Goal: Find specific page/section: Find specific page/section

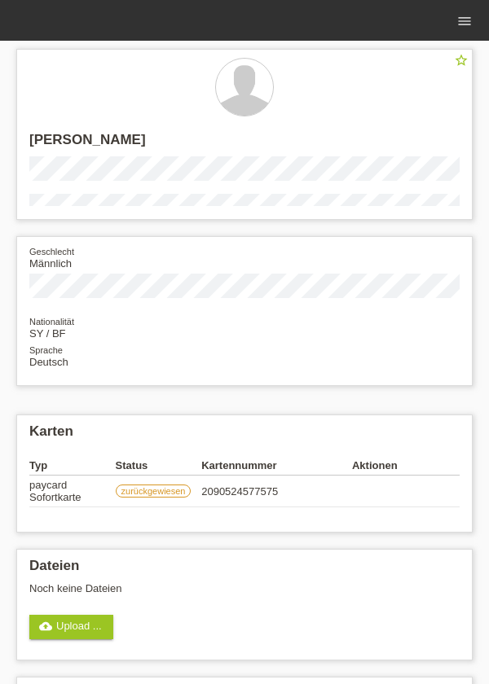
scroll to position [104, 0]
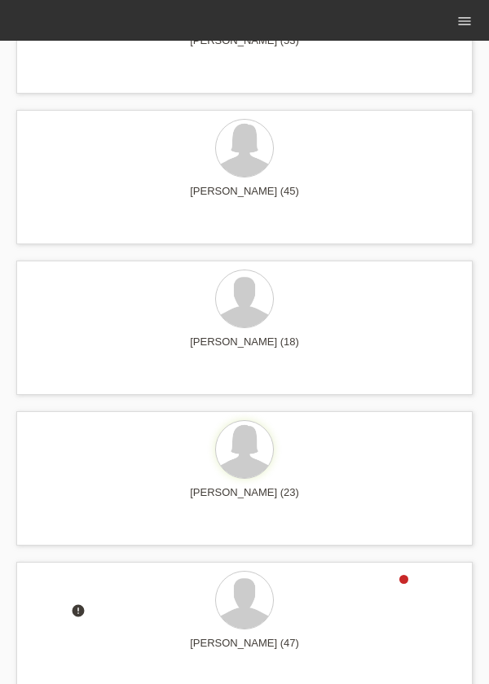
scroll to position [609, 0]
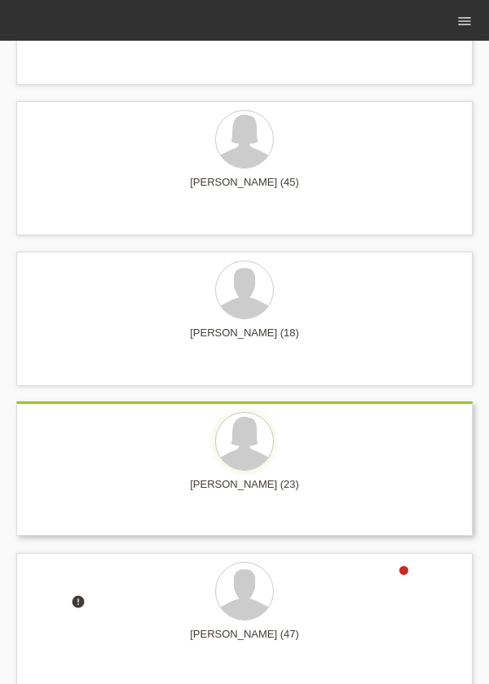
click at [350, 479] on div "[PERSON_NAME] (23)" at bounding box center [244, 491] width 430 height 26
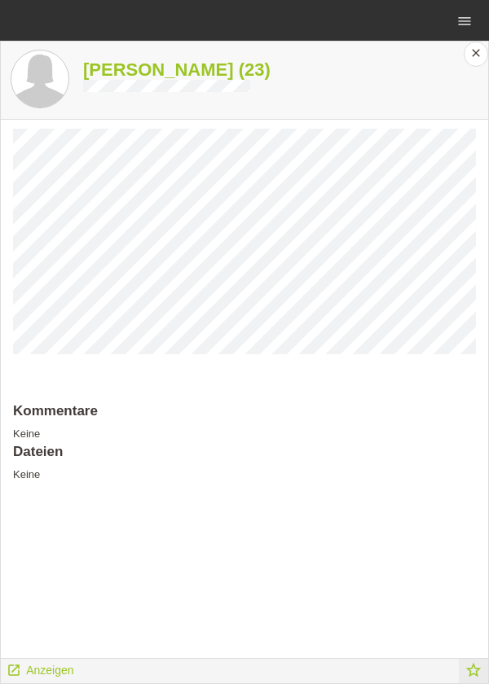
click at [480, 664] on icon "star_border" at bounding box center [473, 671] width 18 height 18
click at [64, 684] on div "Shpresa Elmazi (23) Kommentare Keine Dateien Keine launch Anzeigen star close" at bounding box center [244, 363] width 489 height 644
click at [62, 671] on span "Anzeigen" at bounding box center [49, 670] width 47 height 13
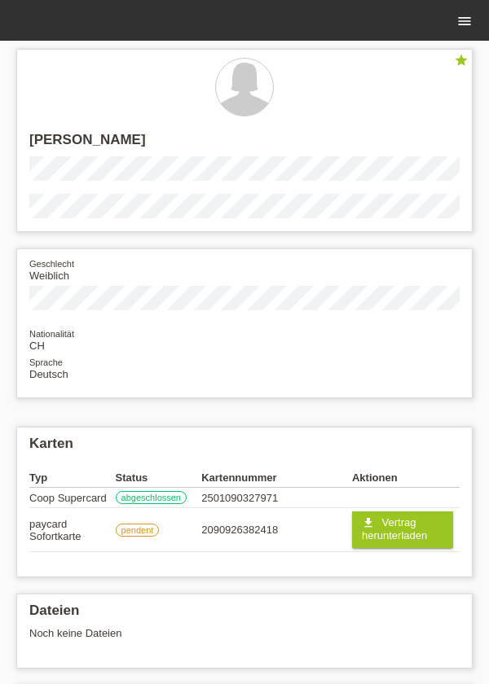
click at [463, 23] on icon "menu" at bounding box center [464, 21] width 16 height 16
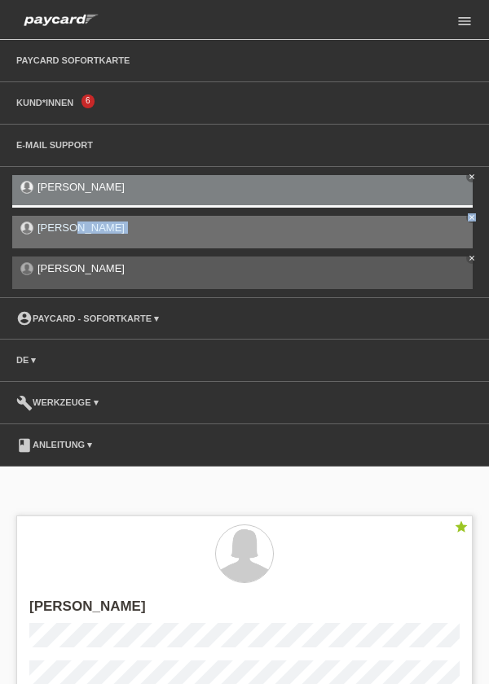
click at [469, 214] on icon "close" at bounding box center [472, 217] width 8 height 8
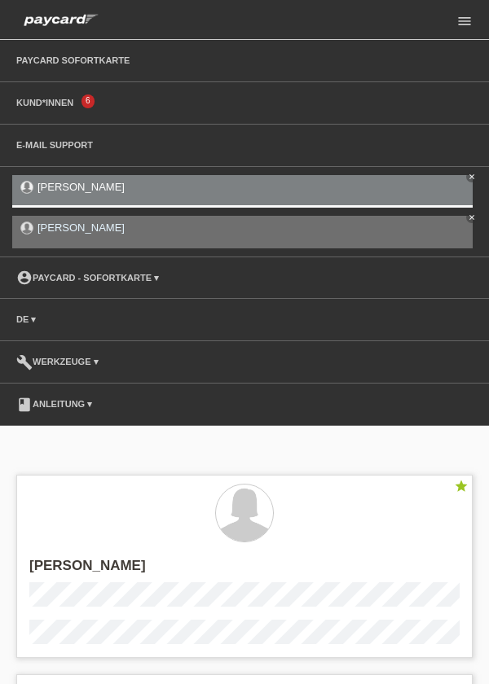
click at [472, 222] on link "close" at bounding box center [471, 217] width 11 height 11
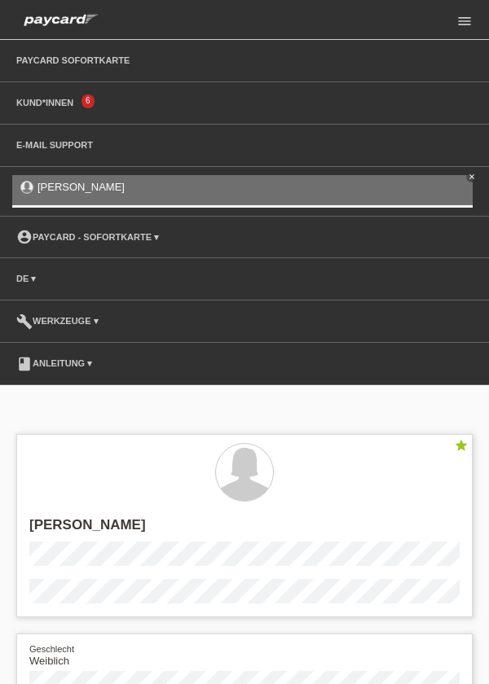
click at [473, 177] on icon "close" at bounding box center [472, 177] width 8 height 8
